Goal: Information Seeking & Learning: Find specific fact

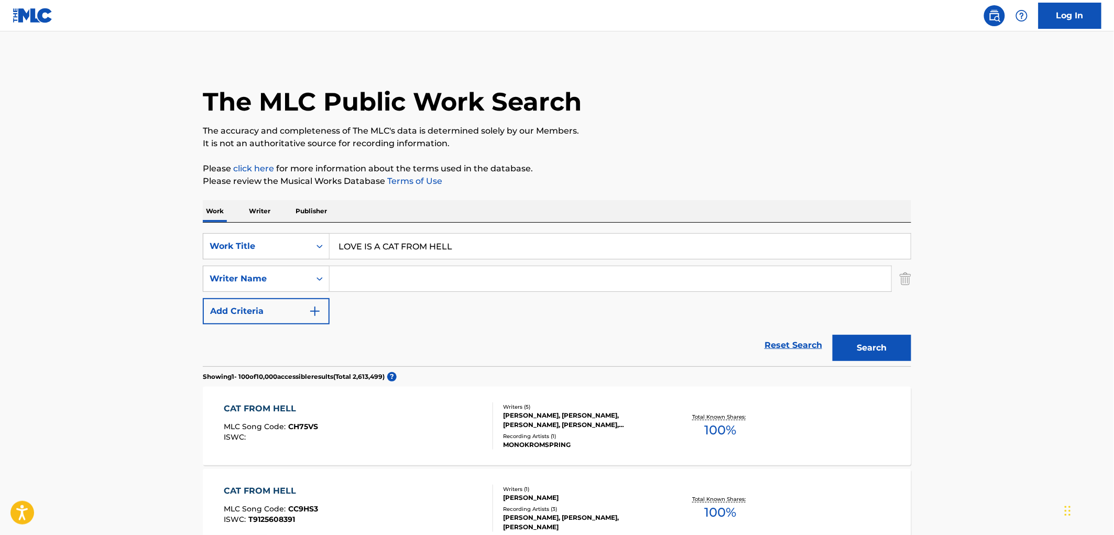
drag, startPoint x: 458, startPoint y: 253, endPoint x: 355, endPoint y: 248, distance: 102.9
click at [355, 248] on input "LOVE IS A CAT FROM HELL" at bounding box center [620, 246] width 581 height 25
drag, startPoint x: 338, startPoint y: 246, endPoint x: 495, endPoint y: 246, distance: 157.8
click at [513, 248] on input "LOVE IS A CAT FROM HELL" at bounding box center [620, 246] width 581 height 25
paste input "IMR"
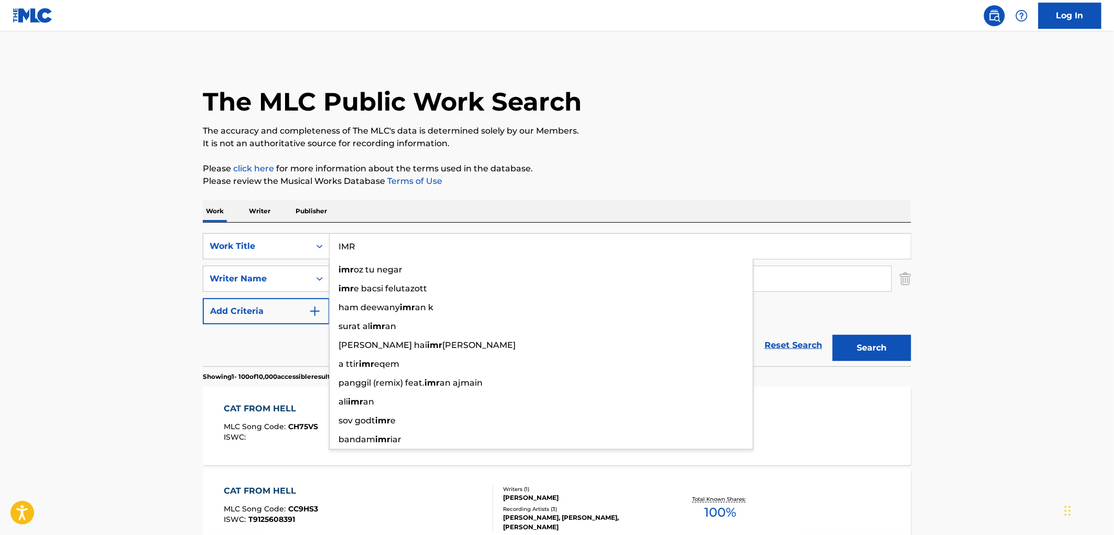
type input "IMR"
click at [845, 351] on button "Search" at bounding box center [872, 348] width 79 height 26
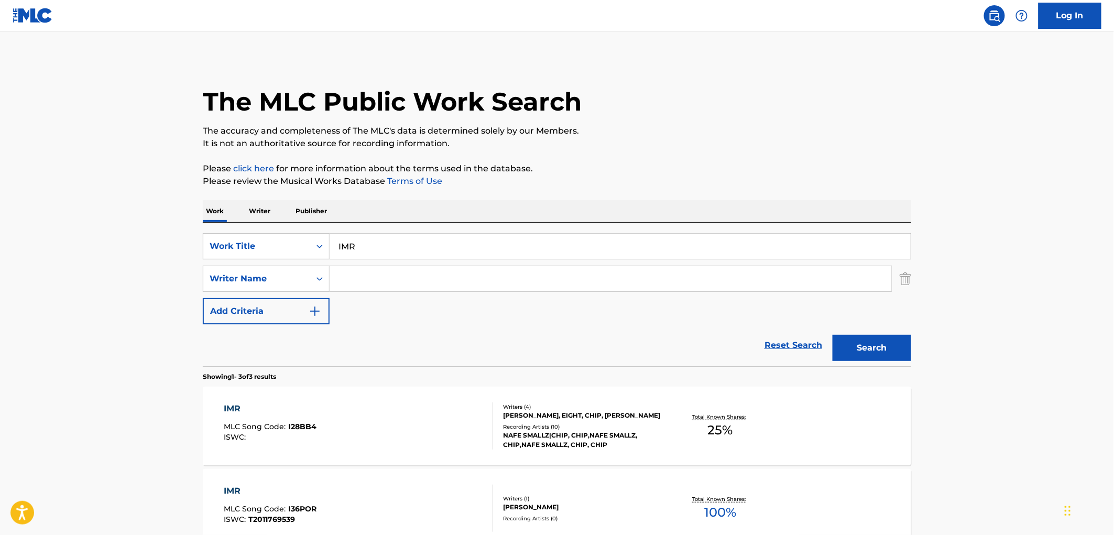
click at [572, 456] on div "IMR MLC Song Code : I28BB4 ISWC : Writers ( 4 ) [PERSON_NAME], EIGHT, CHIP, [PE…" at bounding box center [557, 426] width 709 height 79
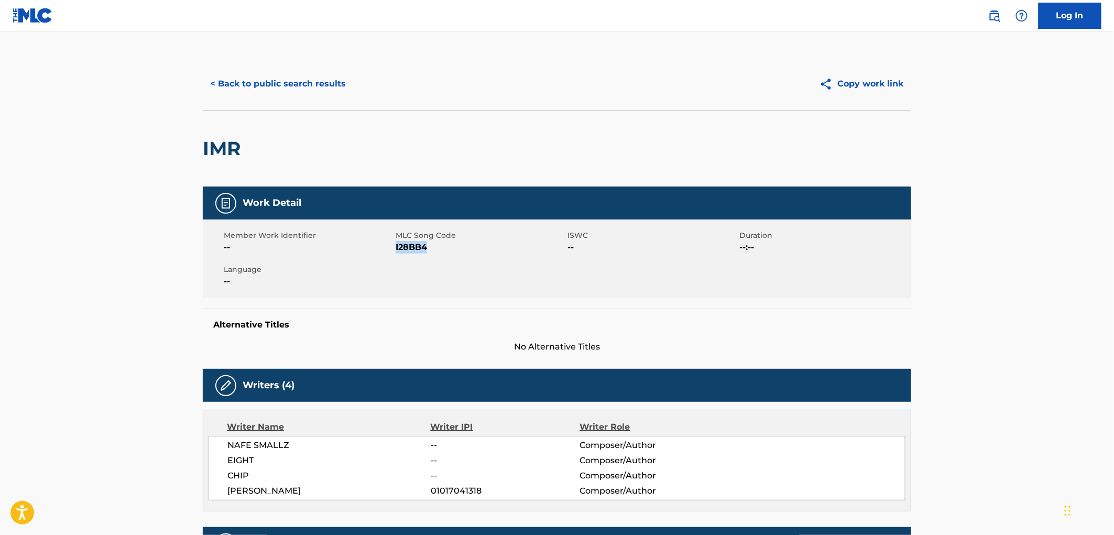
drag, startPoint x: 437, startPoint y: 253, endPoint x: 396, endPoint y: 250, distance: 40.5
click at [396, 250] on span "I28BB4" at bounding box center [480, 247] width 169 height 13
copy span "I28BB4"
click at [267, 84] on button "< Back to public search results" at bounding box center [278, 84] width 150 height 26
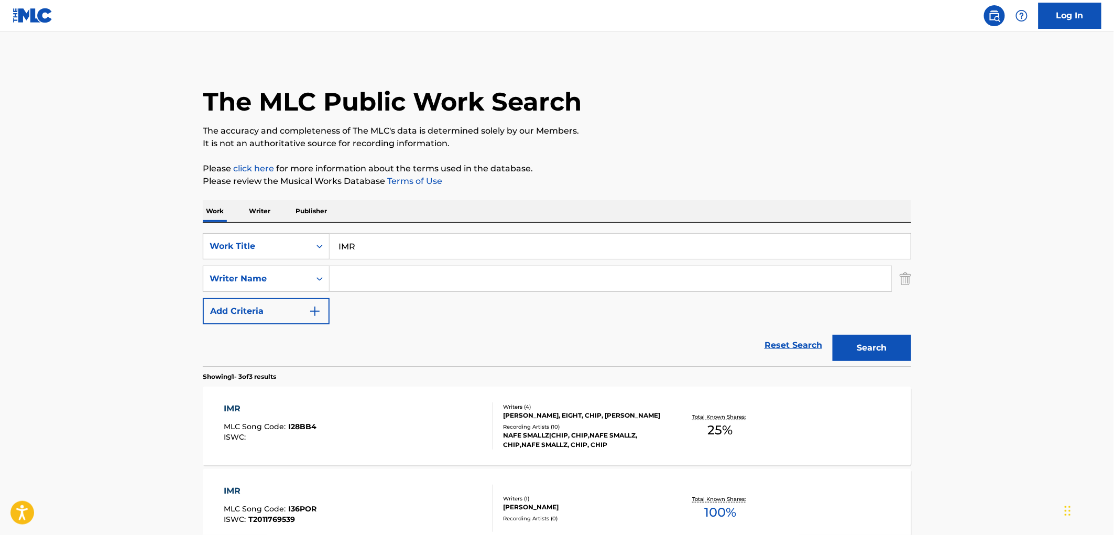
drag, startPoint x: 344, startPoint y: 250, endPoint x: 334, endPoint y: 250, distance: 10.5
click at [334, 250] on input "IMR" at bounding box center [620, 246] width 581 height 25
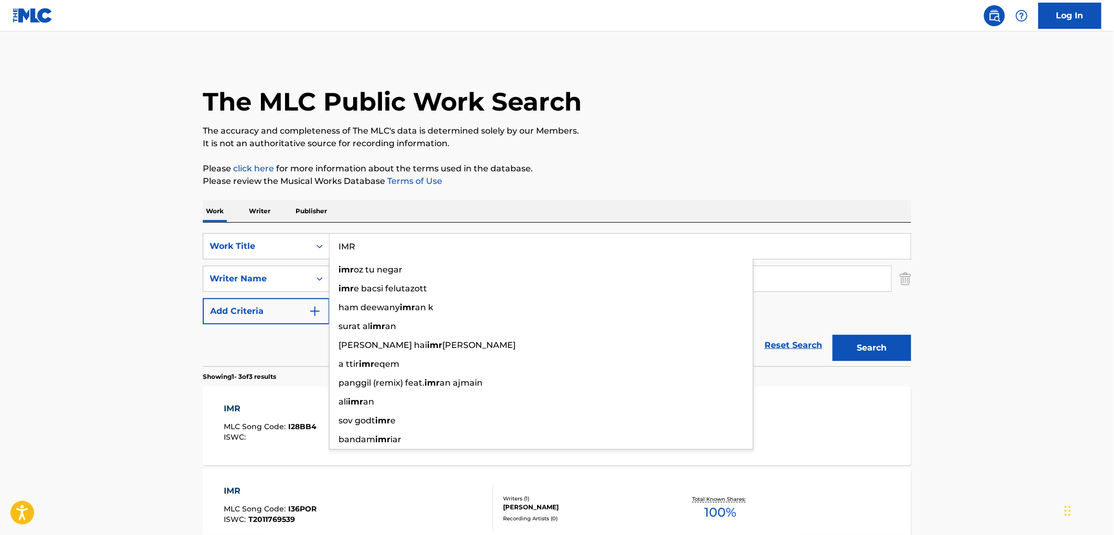
paste input "LA NEGRA [PERSON_NAME]"
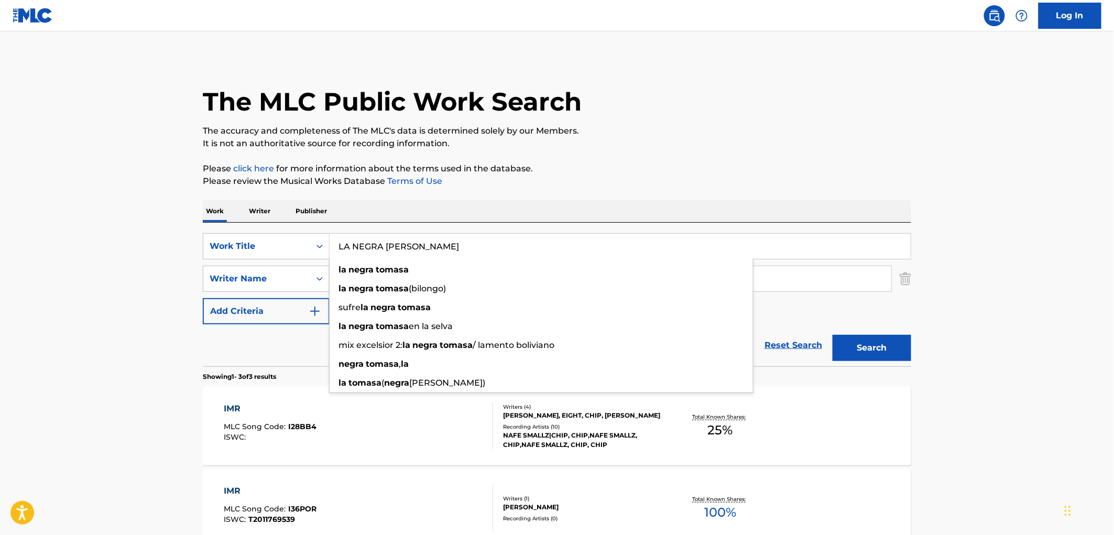
click at [860, 359] on button "Search" at bounding box center [872, 348] width 79 height 26
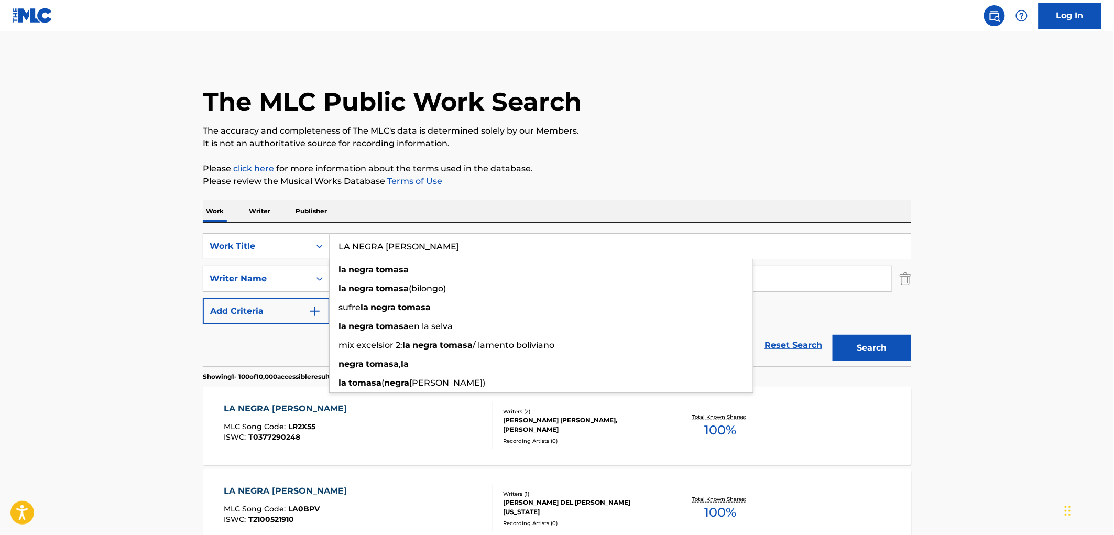
drag, startPoint x: 337, startPoint y: 246, endPoint x: 420, endPoint y: 248, distance: 83.4
click at [420, 248] on input "LA NEGRA [PERSON_NAME]" at bounding box center [620, 246] width 581 height 25
paste input "Messy Star"
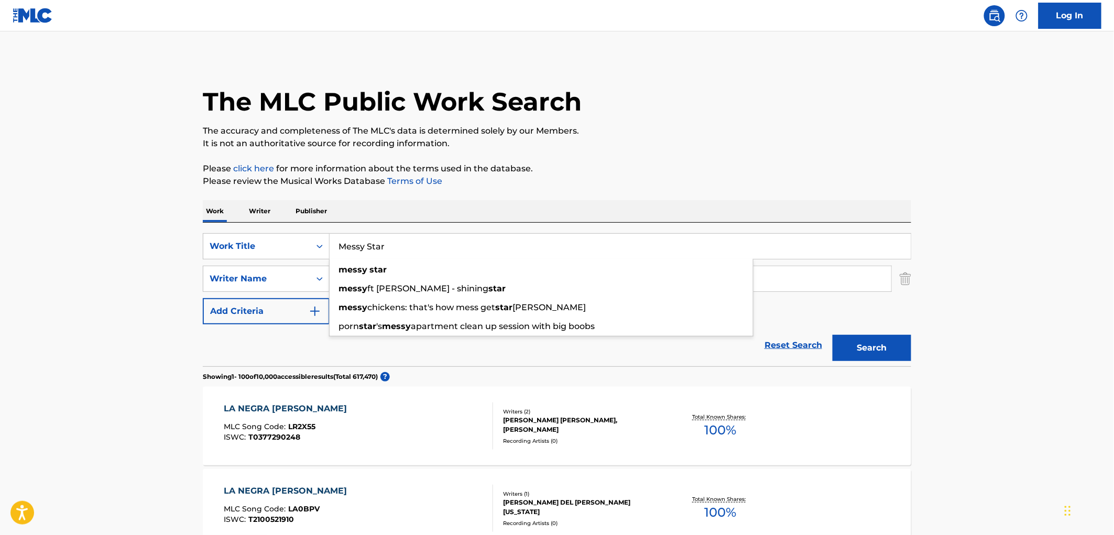
click at [898, 354] on button "Search" at bounding box center [872, 348] width 79 height 26
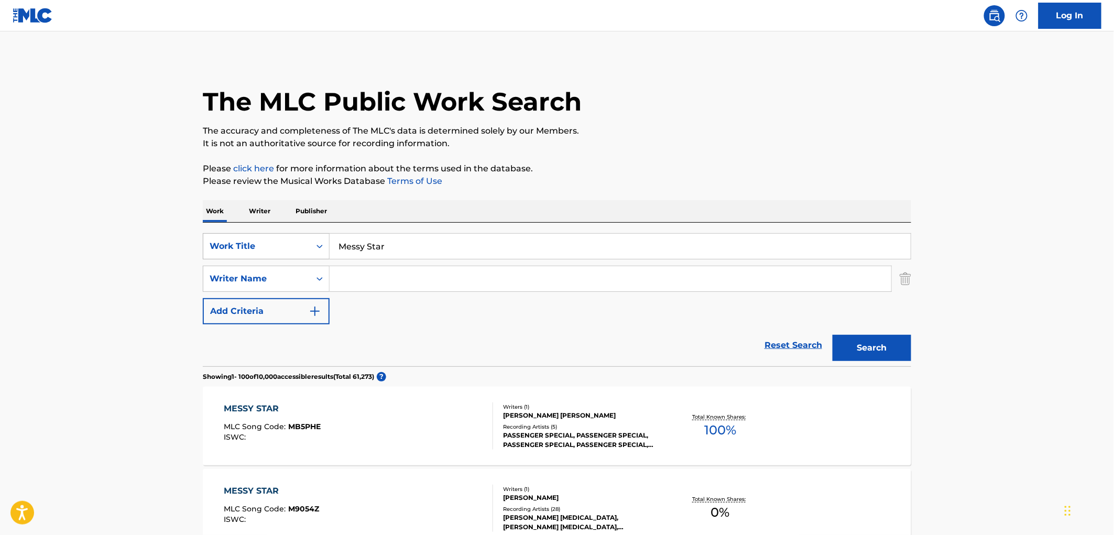
drag, startPoint x: 402, startPoint y: 244, endPoint x: 329, endPoint y: 247, distance: 72.9
click at [328, 247] on div "SearchWithCriteriaf524e78a-f22d-4956-abeb-873a60ca241e Work Title Messy Star" at bounding box center [557, 246] width 709 height 26
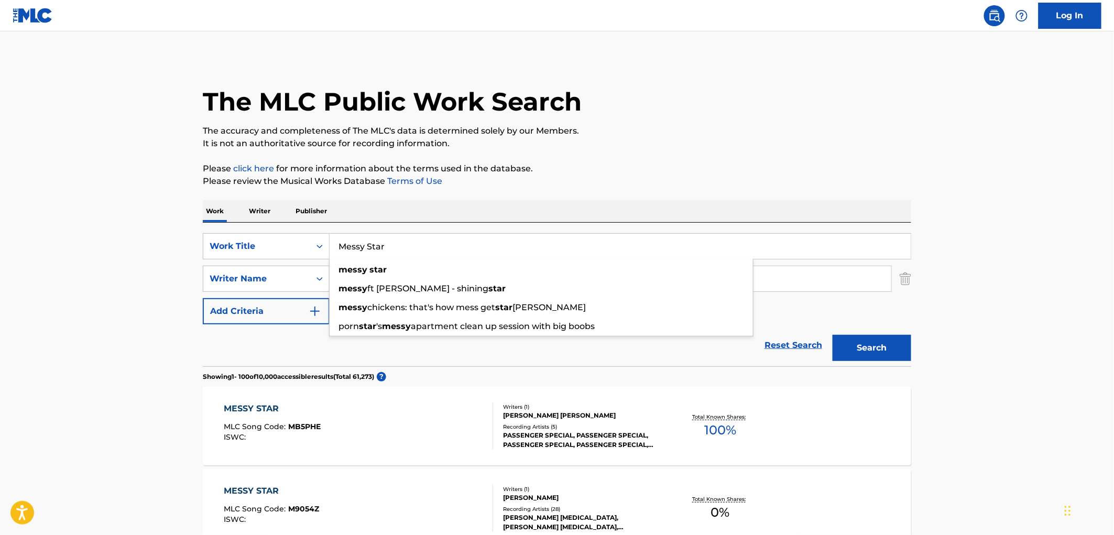
paste input "WHAT'S IN THAT BAYOU"
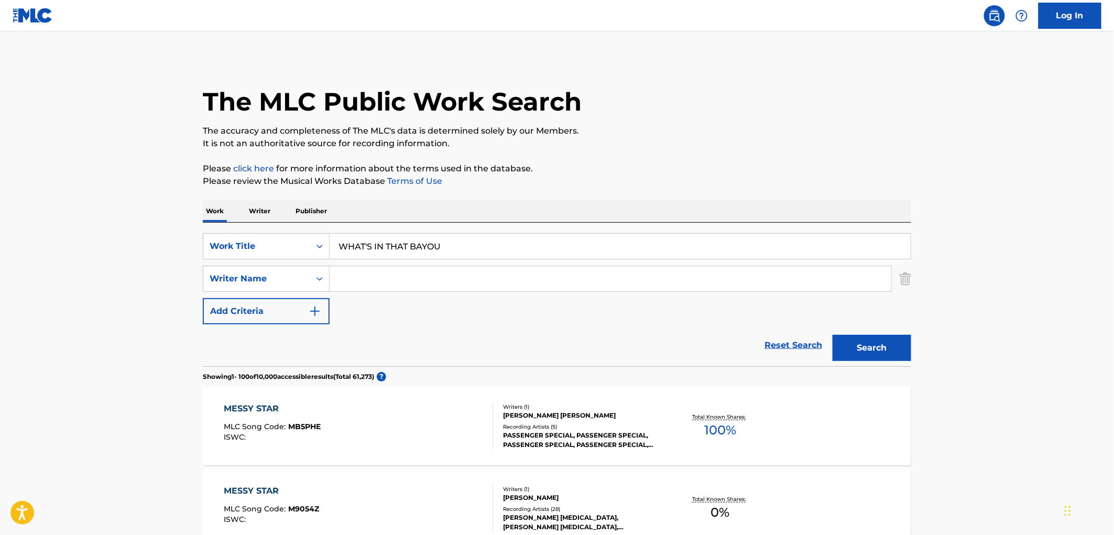
click at [858, 343] on button "Search" at bounding box center [872, 348] width 79 height 26
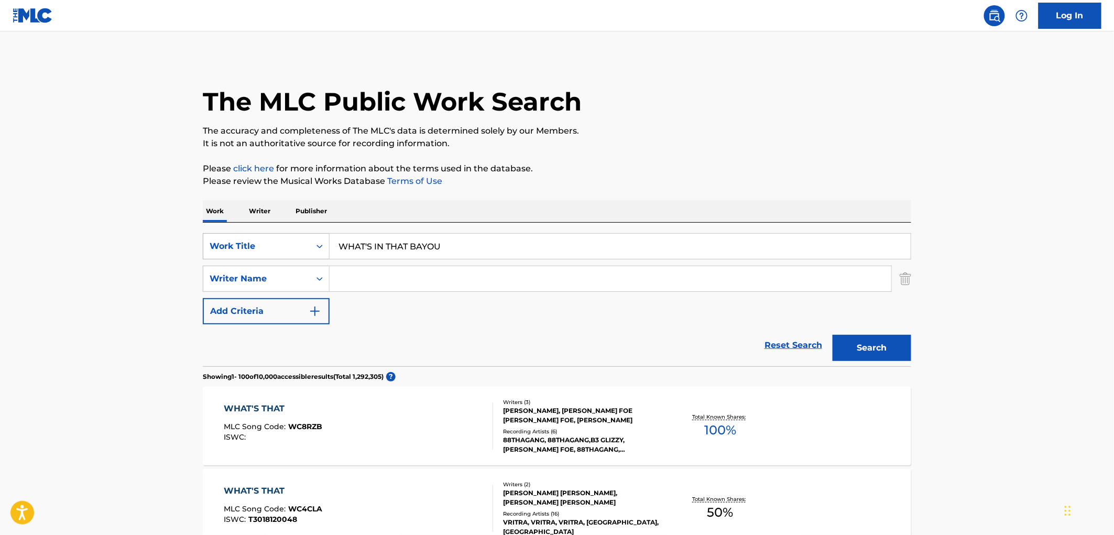
drag, startPoint x: 441, startPoint y: 251, endPoint x: 303, endPoint y: 248, distance: 137.9
click at [303, 248] on div "SearchWithCriteriaf524e78a-f22d-4956-abeb-873a60ca241e Work Title WHAT'S IN THA…" at bounding box center [557, 246] width 709 height 26
paste input "True Blues"
click at [868, 338] on button "Search" at bounding box center [872, 348] width 79 height 26
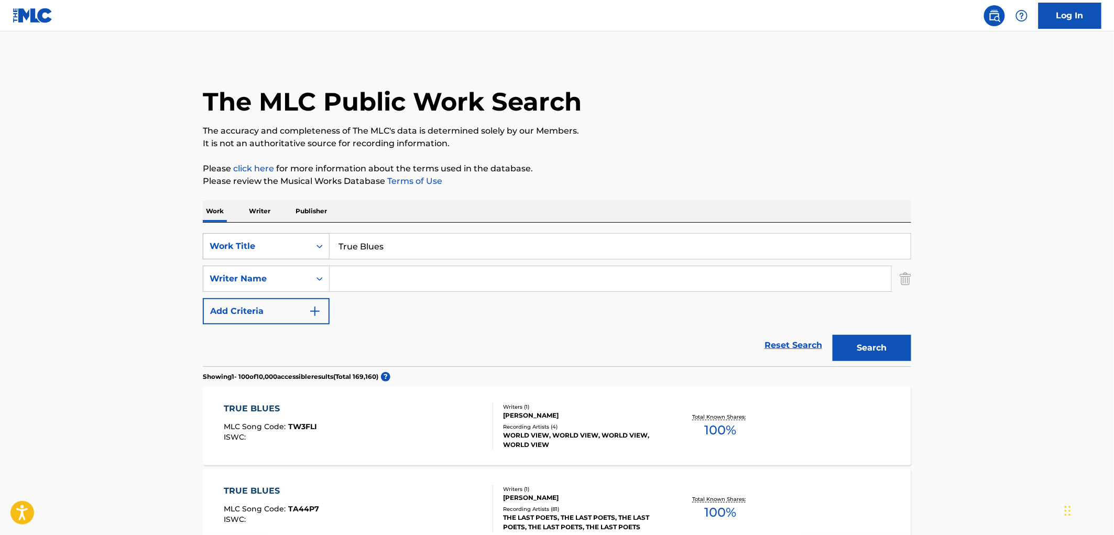
drag, startPoint x: 348, startPoint y: 244, endPoint x: 297, endPoint y: 245, distance: 50.9
click at [297, 245] on div "SearchWithCriteriaf524e78a-f22d-4956-abeb-873a60ca241e Work Title True Blues" at bounding box center [557, 246] width 709 height 26
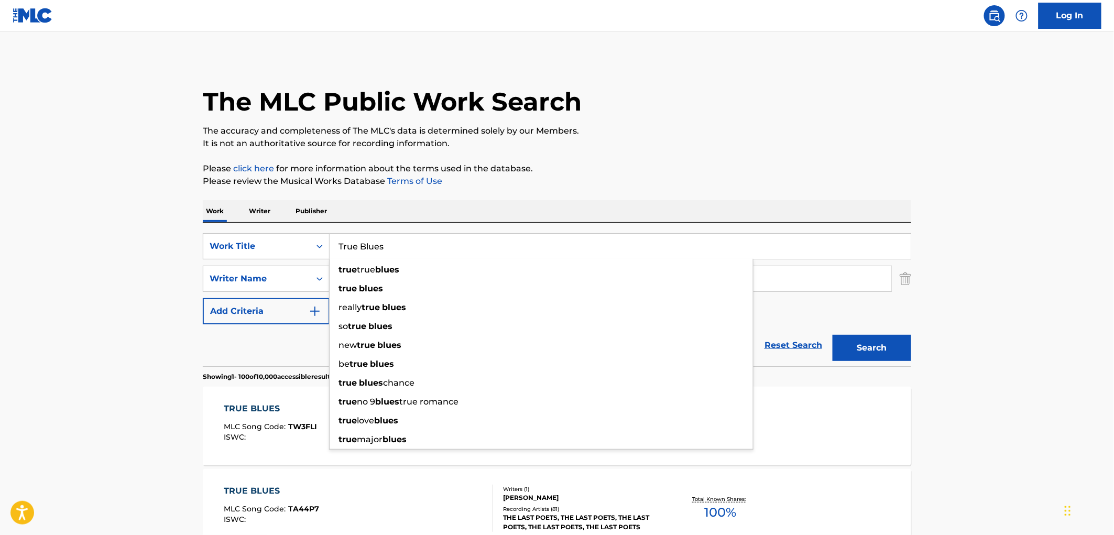
paste input "Silver Romance"
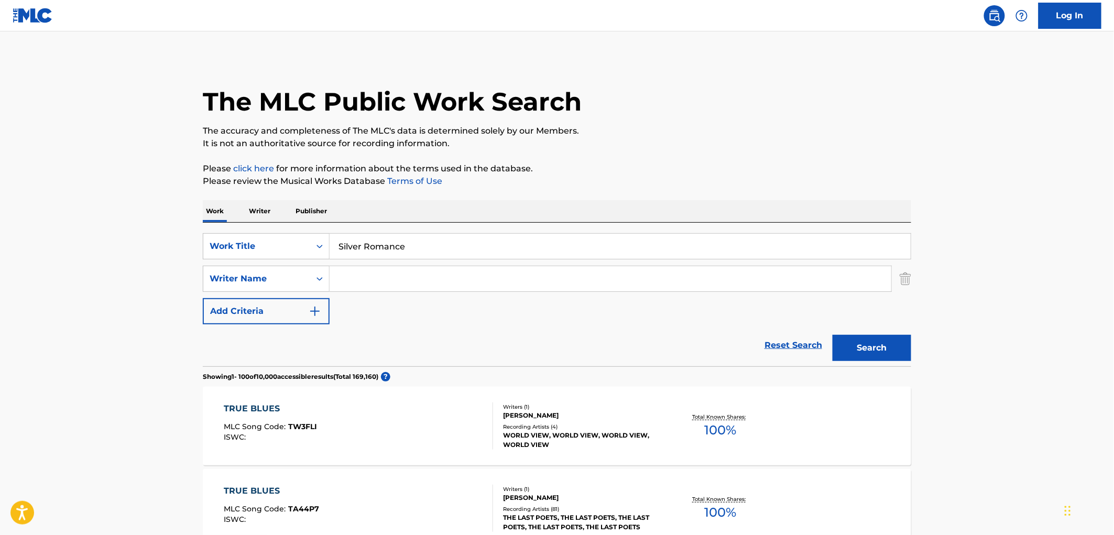
click at [853, 348] on button "Search" at bounding box center [872, 348] width 79 height 26
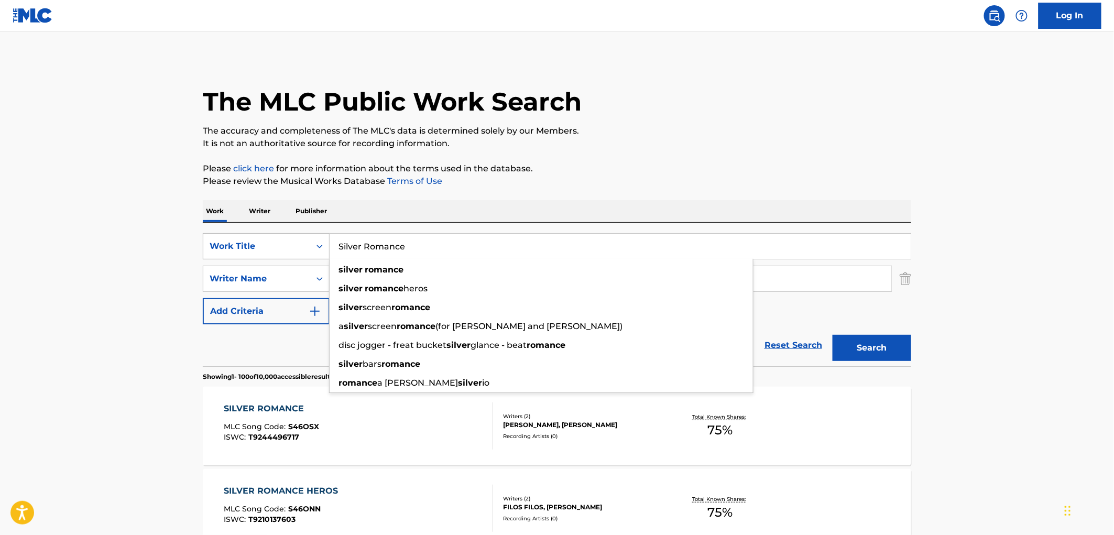
drag, startPoint x: 421, startPoint y: 248, endPoint x: 316, endPoint y: 248, distance: 105.9
click at [316, 248] on div "SearchWithCriteriaf524e78a-f22d-4956-abeb-873a60ca241e Work Title Silver Romanc…" at bounding box center [557, 246] width 709 height 26
paste input "Feelings Don't Li"
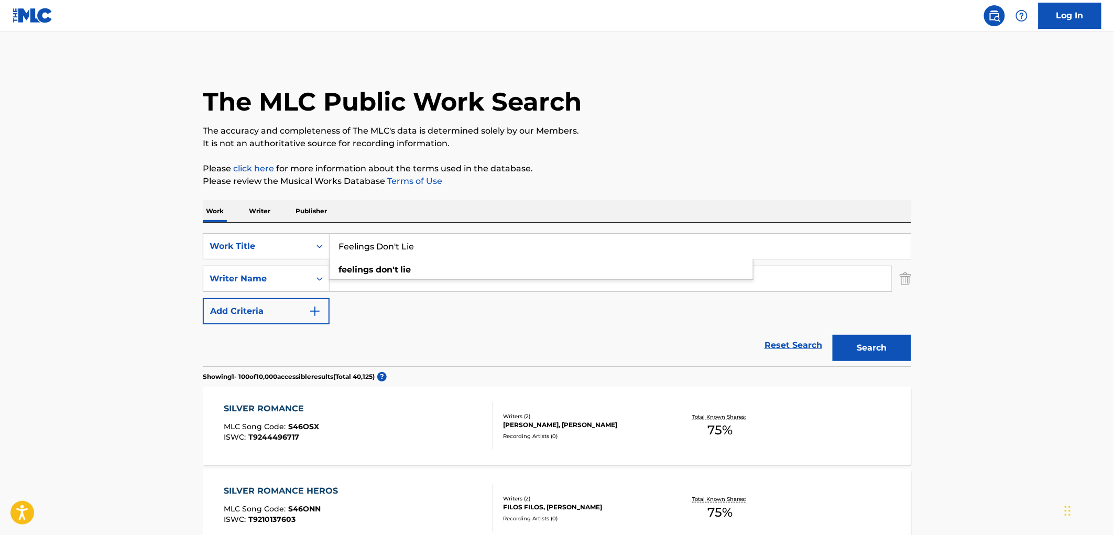
type input "Feelings Don't Lie"
click at [837, 348] on button "Search" at bounding box center [872, 348] width 79 height 26
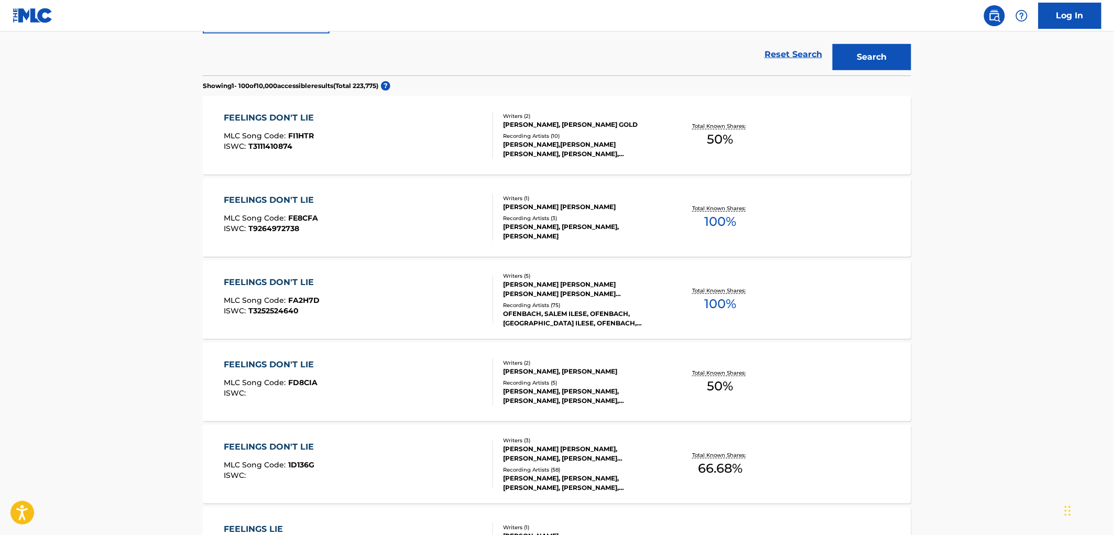
scroll to position [349, 0]
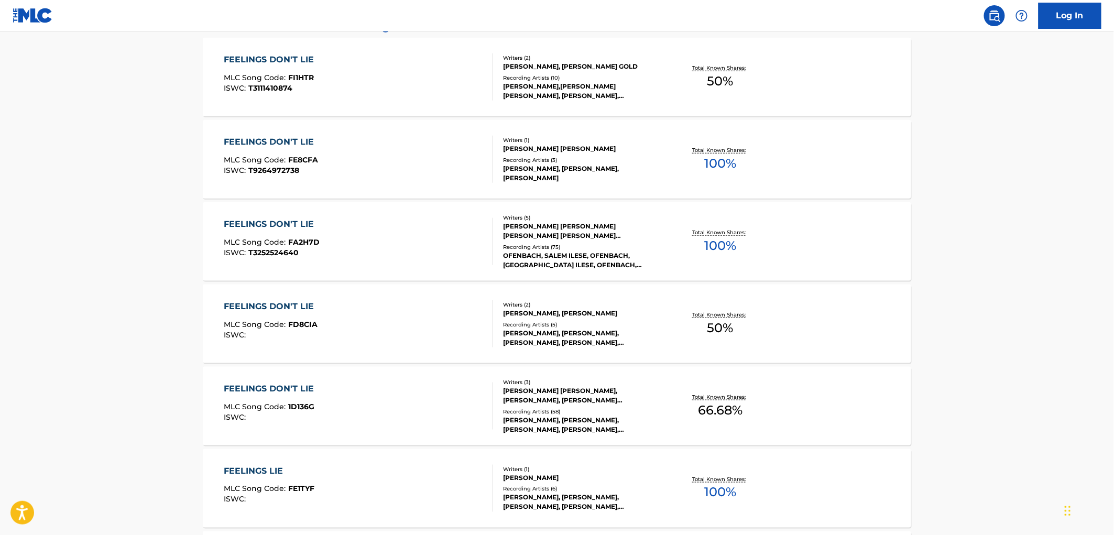
click at [564, 417] on div "[PERSON_NAME], [PERSON_NAME], [PERSON_NAME], [PERSON_NAME], [PERSON_NAME]" at bounding box center [582, 425] width 158 height 19
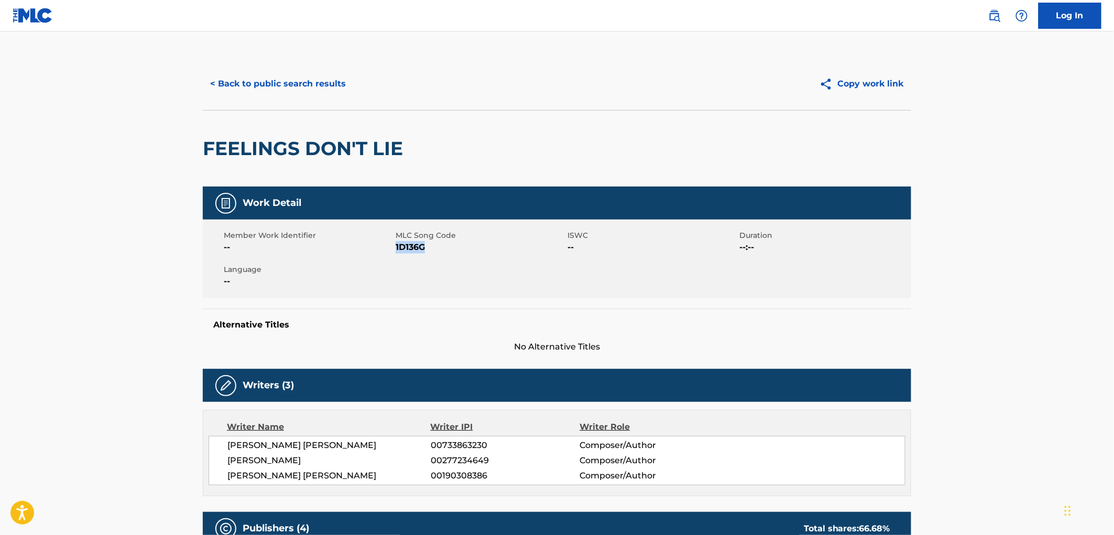
drag, startPoint x: 429, startPoint y: 247, endPoint x: 396, endPoint y: 245, distance: 32.6
click at [396, 245] on span "1D136G" at bounding box center [480, 247] width 169 height 13
copy span "1D136G"
click at [291, 92] on button "< Back to public search results" at bounding box center [278, 84] width 150 height 26
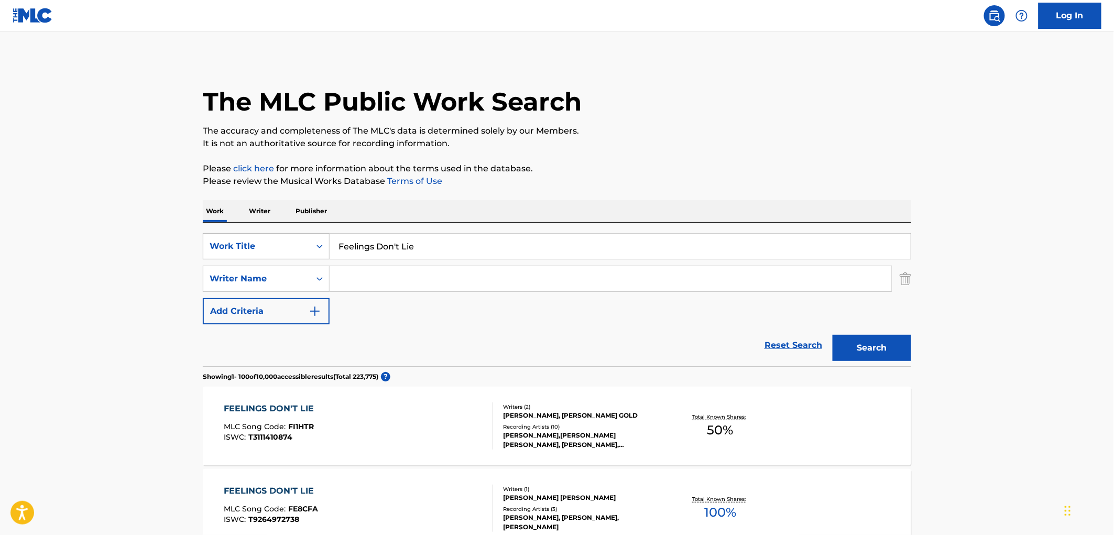
drag, startPoint x: 423, startPoint y: 250, endPoint x: 327, endPoint y: 248, distance: 95.9
click at [326, 248] on div "SearchWithCriteriaf524e78a-f22d-4956-abeb-873a60ca241e Work Title Feelings Don'…" at bounding box center [557, 246] width 709 height 26
paste input "Shooter"
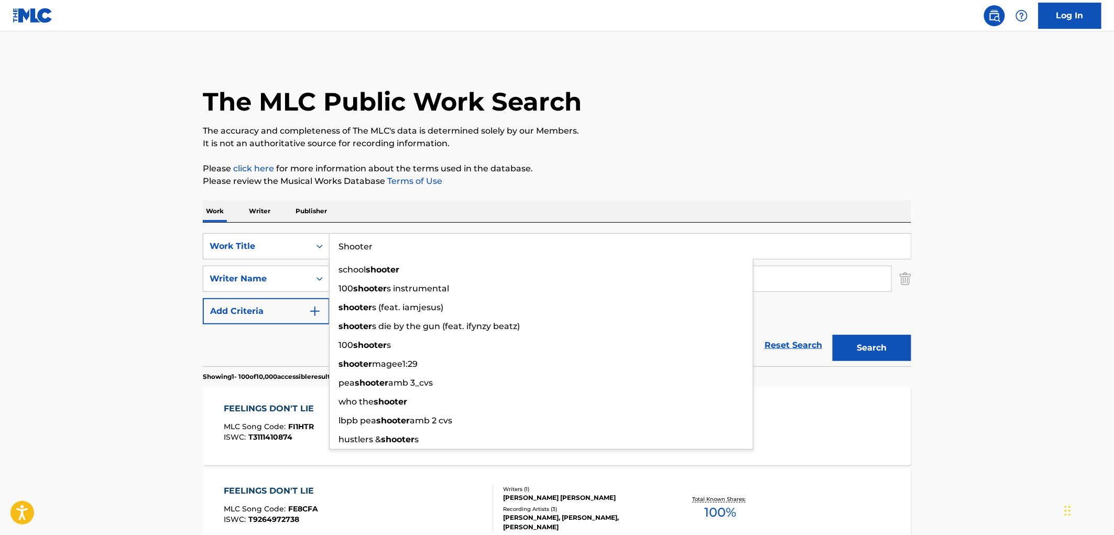
type input "Shooter"
click at [904, 350] on button "Search" at bounding box center [872, 348] width 79 height 26
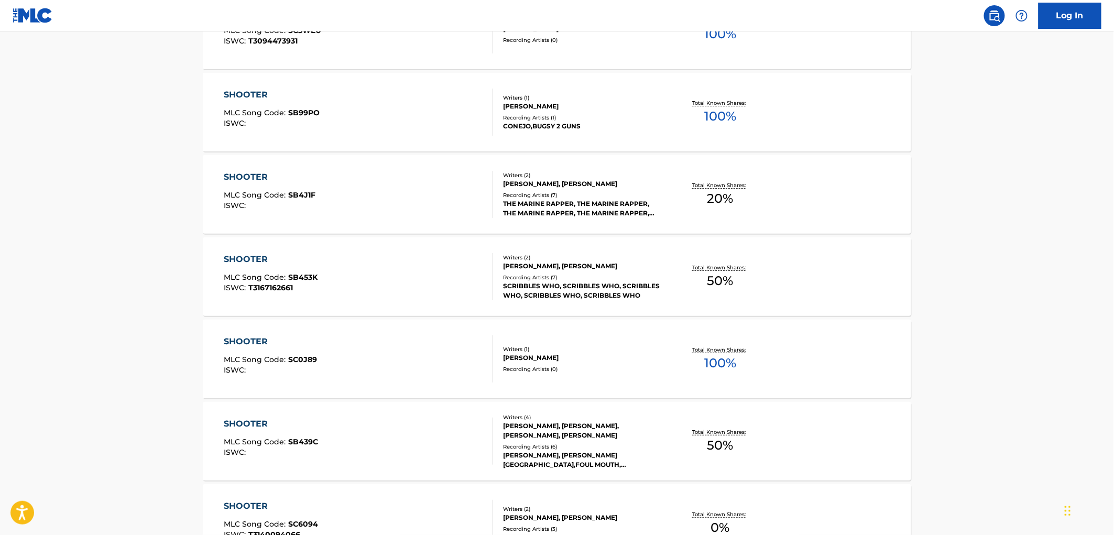
scroll to position [1398, 0]
